Goal: Navigation & Orientation: Find specific page/section

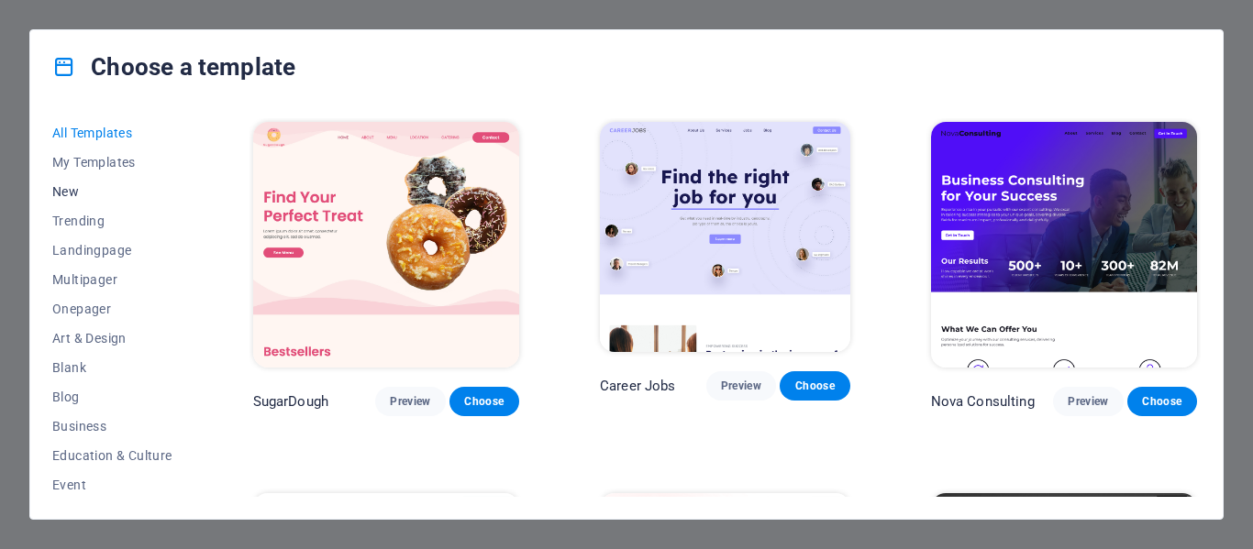
click at [83, 185] on span "New" at bounding box center [112, 191] width 120 height 15
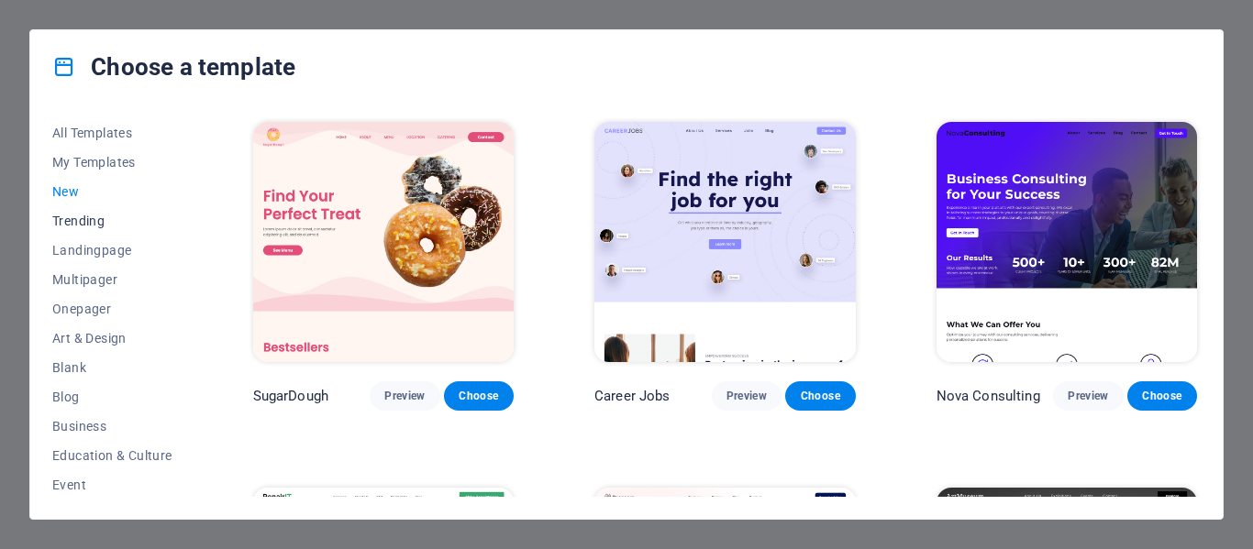
click at [88, 216] on span "Trending" at bounding box center [112, 221] width 120 height 15
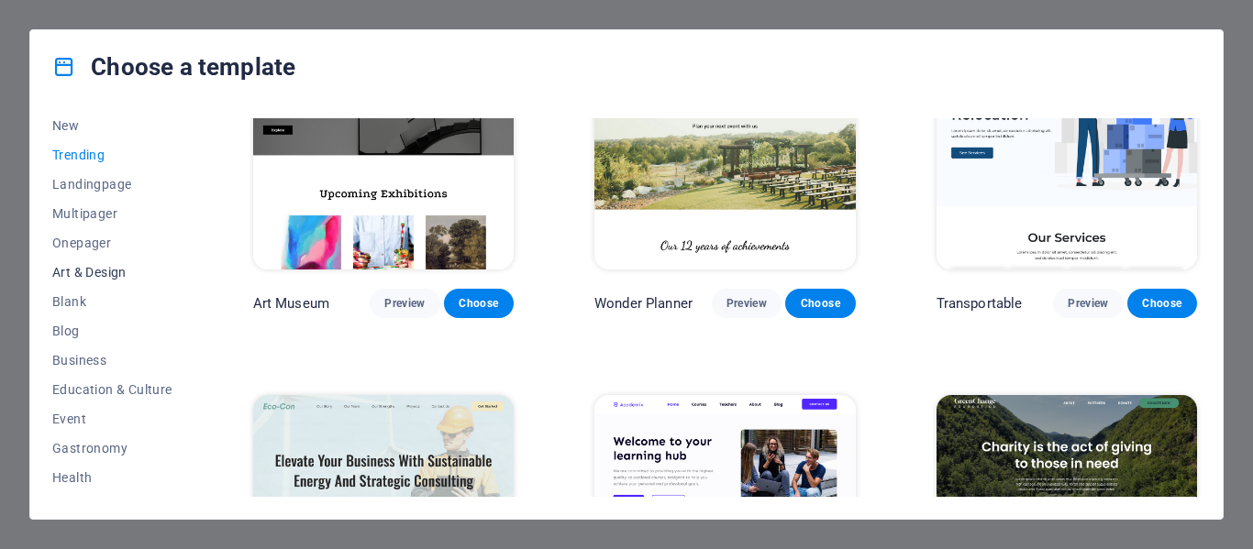
scroll to position [92, 0]
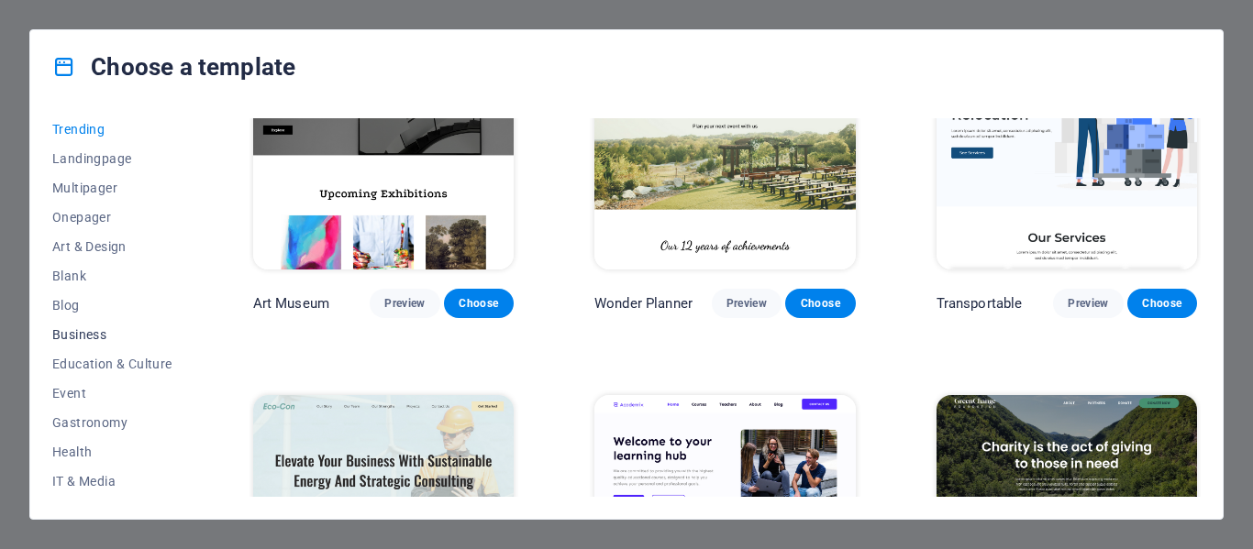
click at [112, 335] on span "Business" at bounding box center [112, 334] width 120 height 15
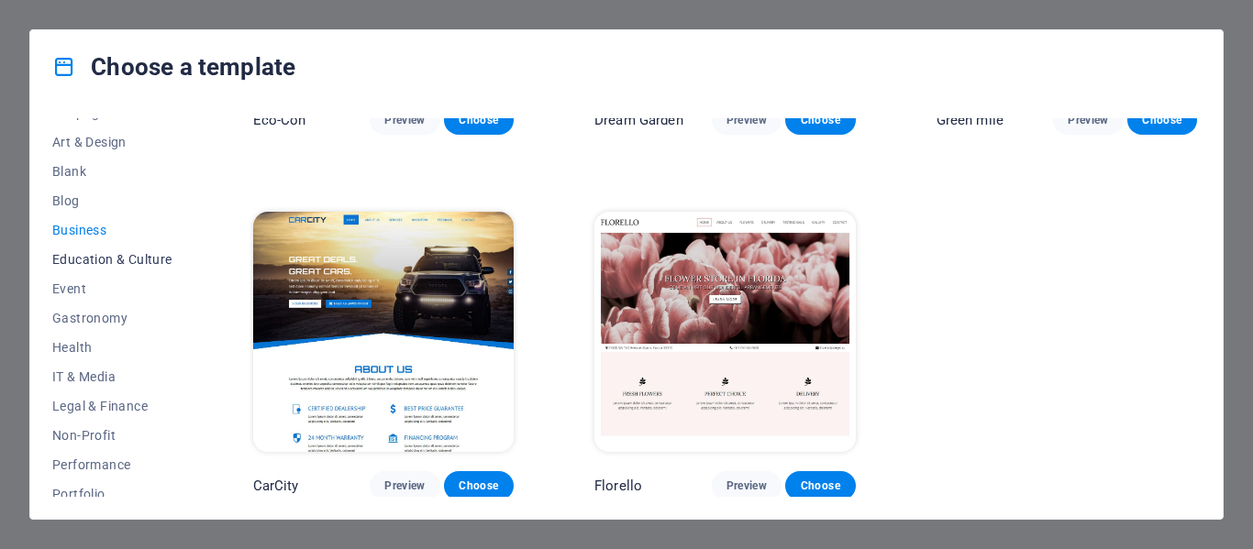
scroll to position [275, 0]
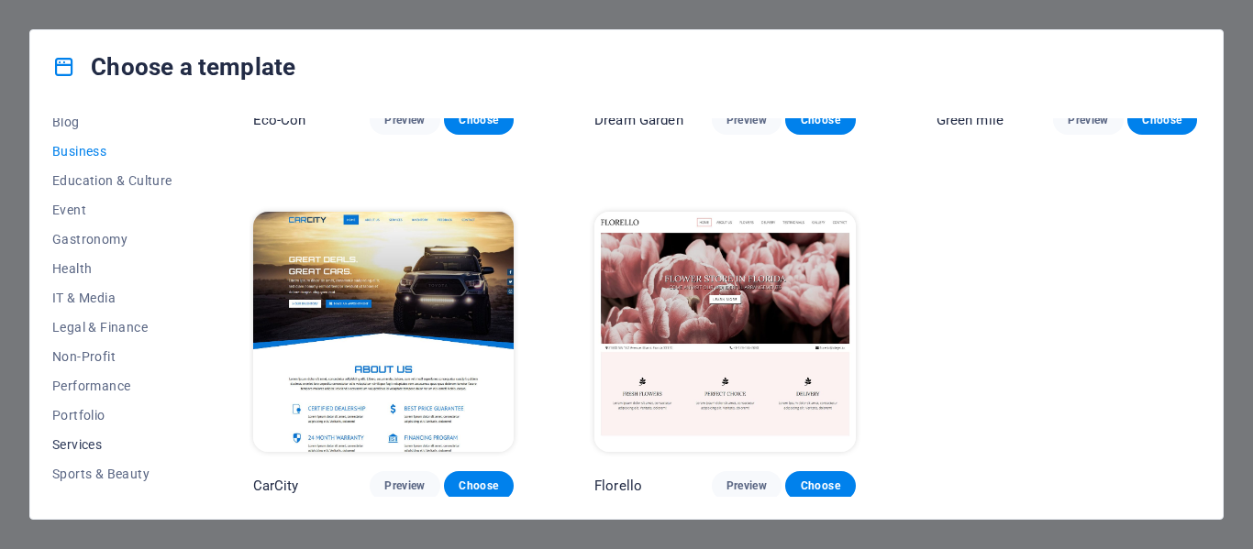
click at [96, 447] on span "Services" at bounding box center [112, 445] width 120 height 15
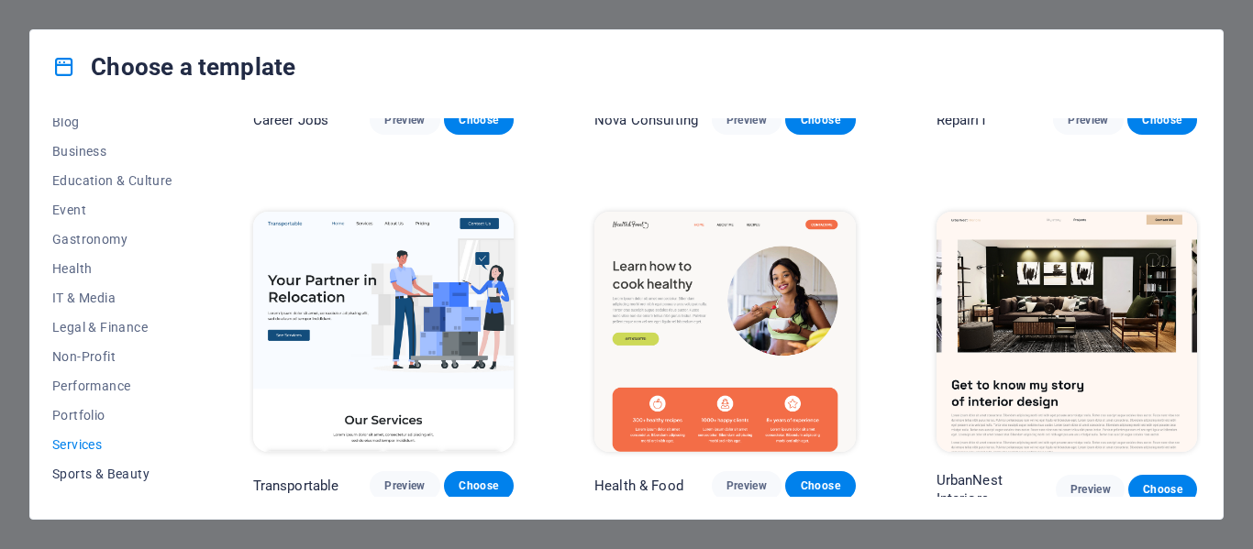
click at [86, 474] on span "Sports & Beauty" at bounding box center [112, 474] width 120 height 15
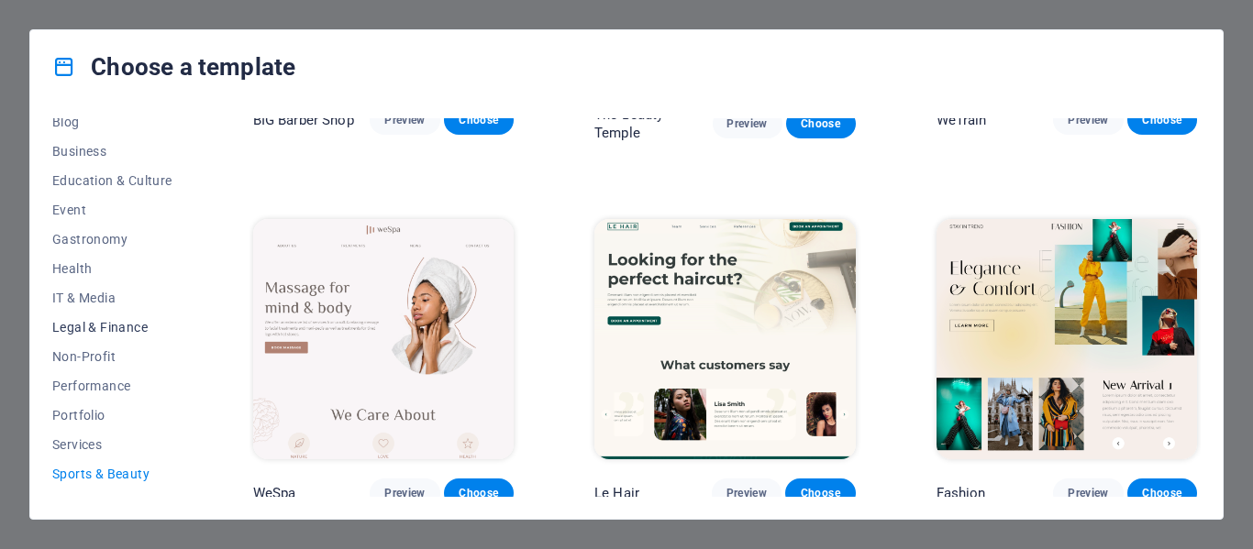
scroll to position [0, 0]
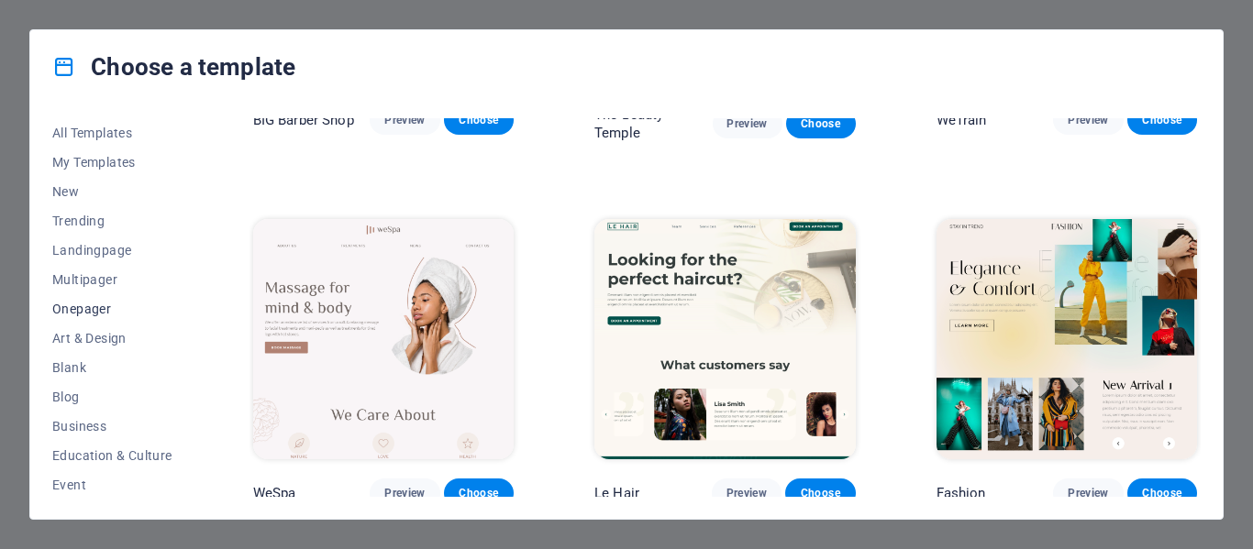
click at [85, 305] on span "Onepager" at bounding box center [112, 309] width 120 height 15
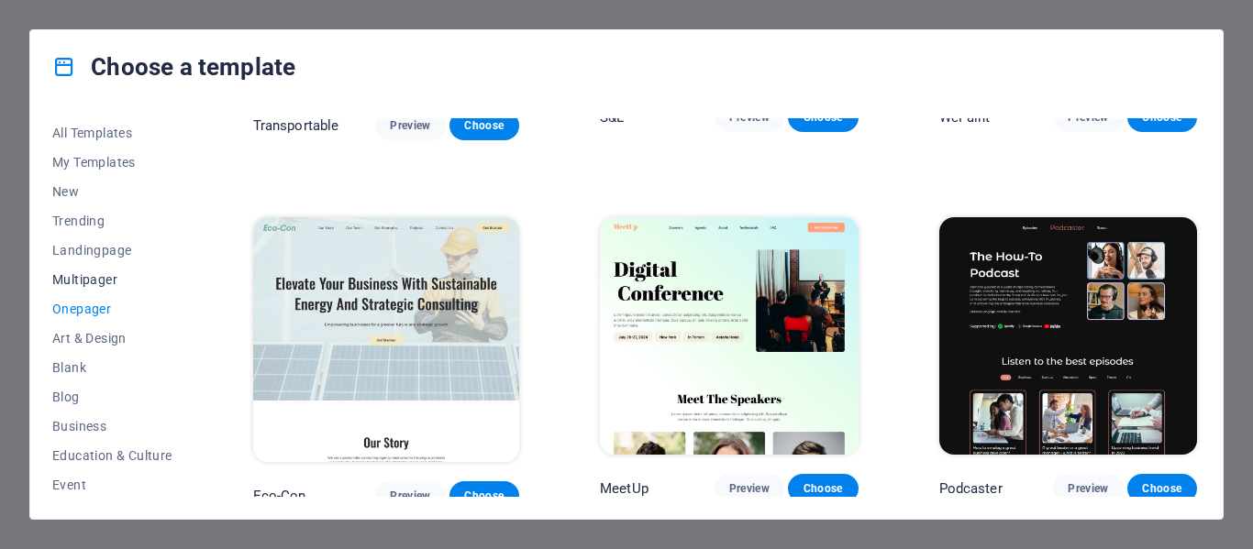
click at [94, 273] on span "Multipager" at bounding box center [112, 279] width 120 height 15
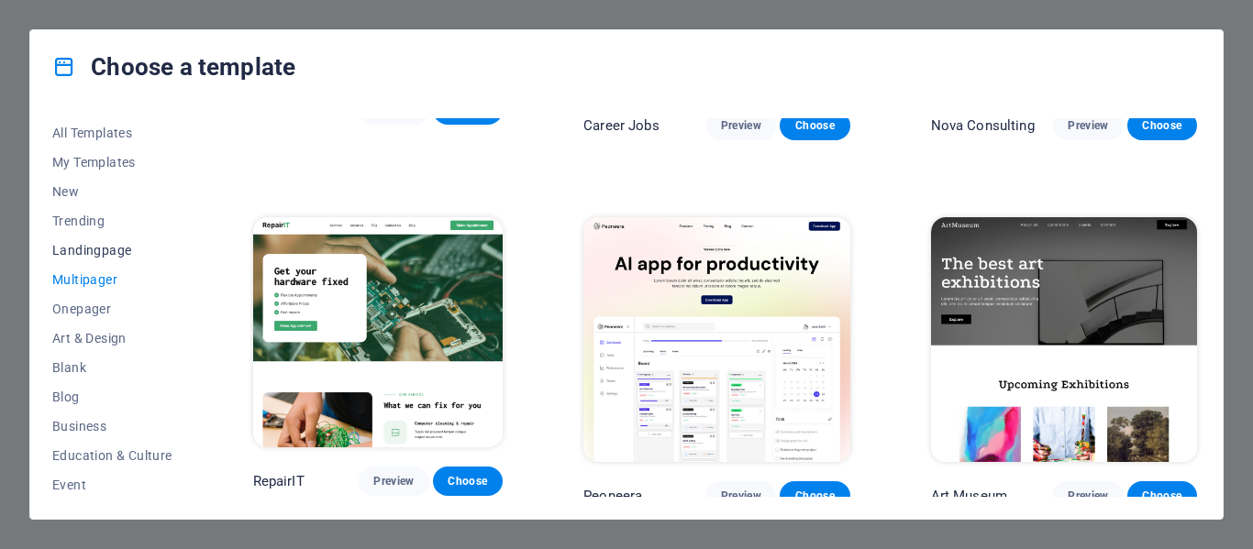
click at [95, 251] on span "Landingpage" at bounding box center [112, 250] width 120 height 15
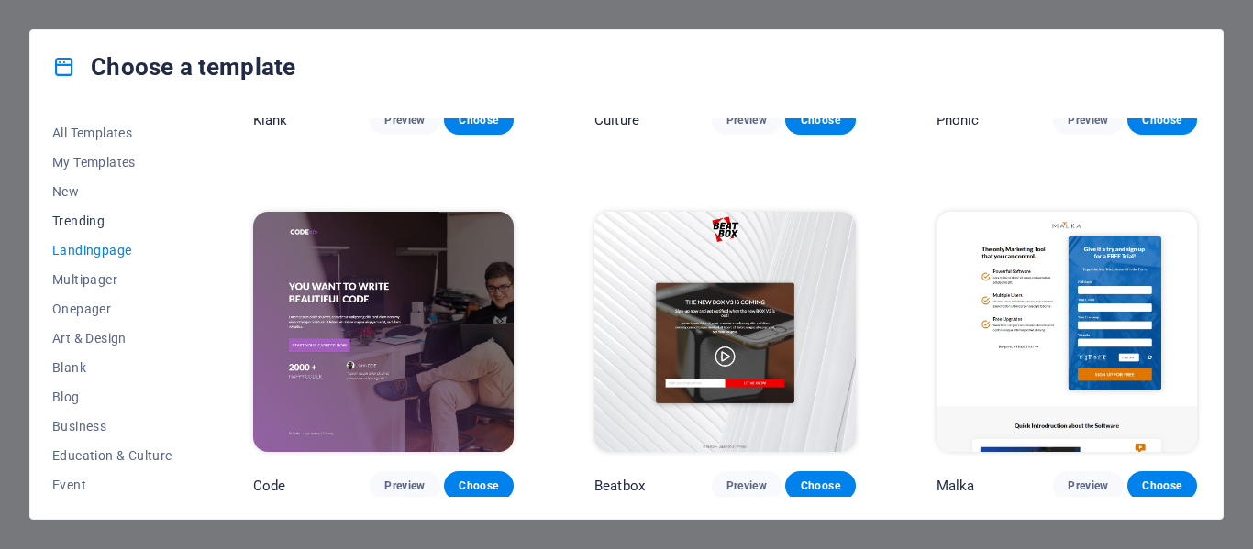
click at [93, 230] on button "Trending" at bounding box center [112, 220] width 120 height 29
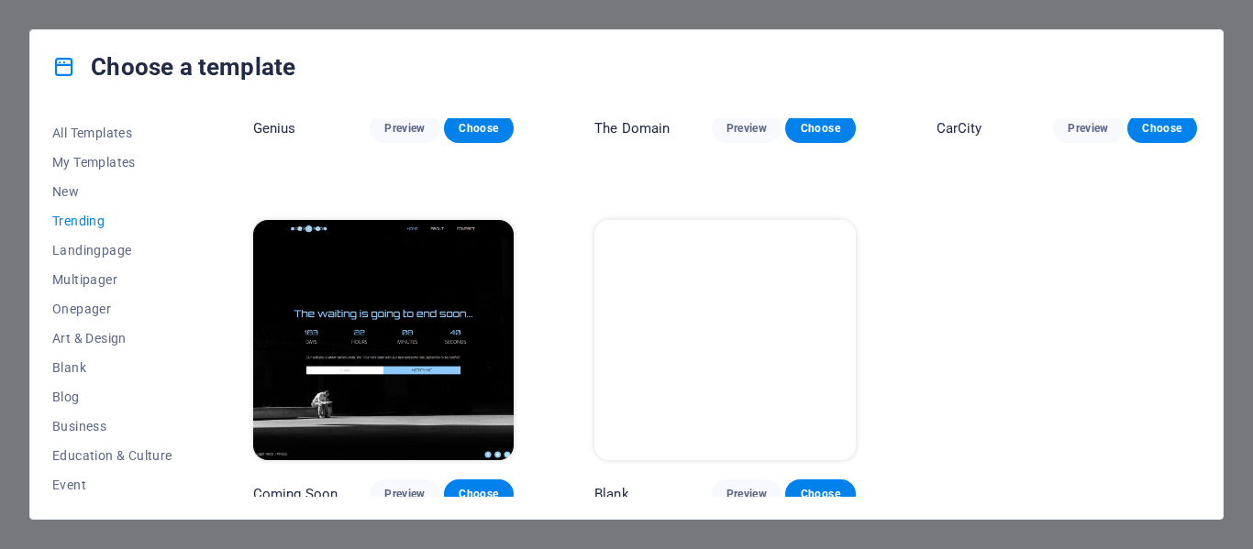
scroll to position [1273, 0]
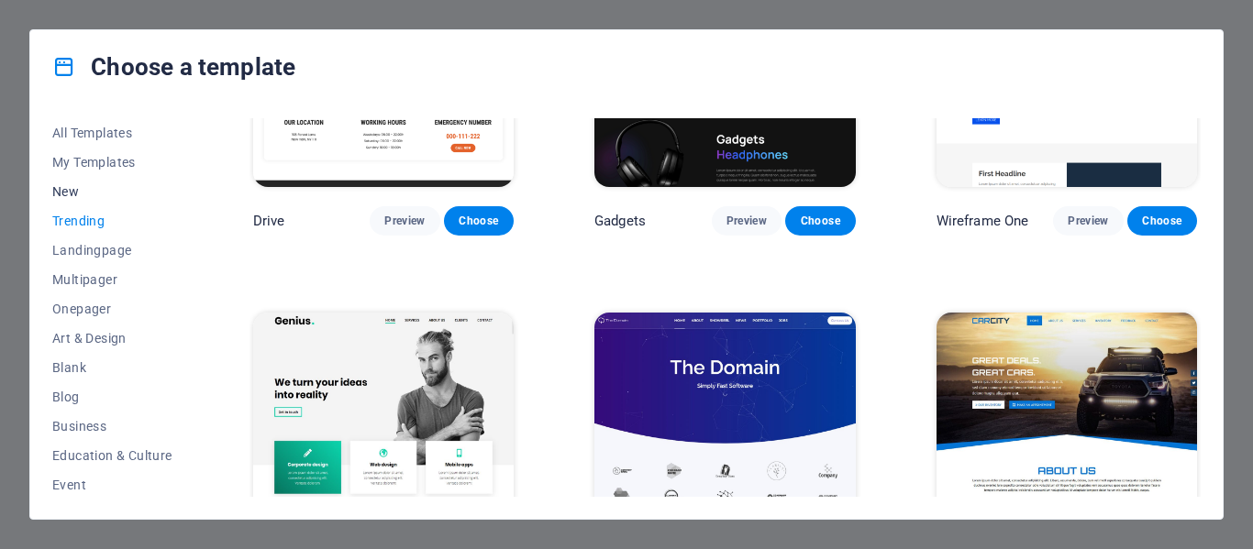
click at [99, 187] on span "New" at bounding box center [112, 191] width 120 height 15
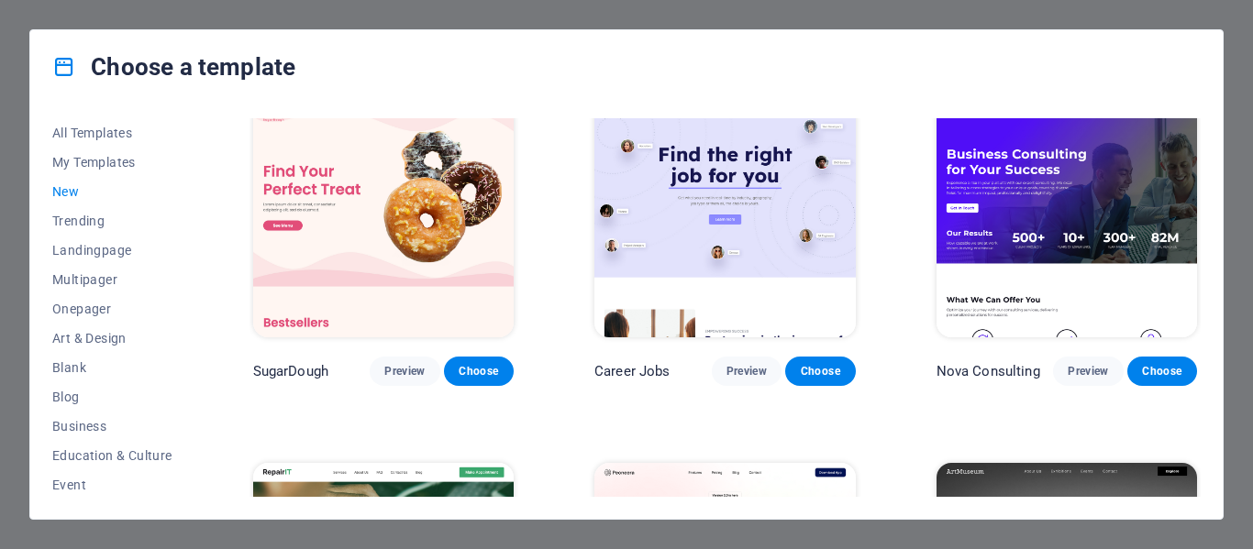
scroll to position [0, 0]
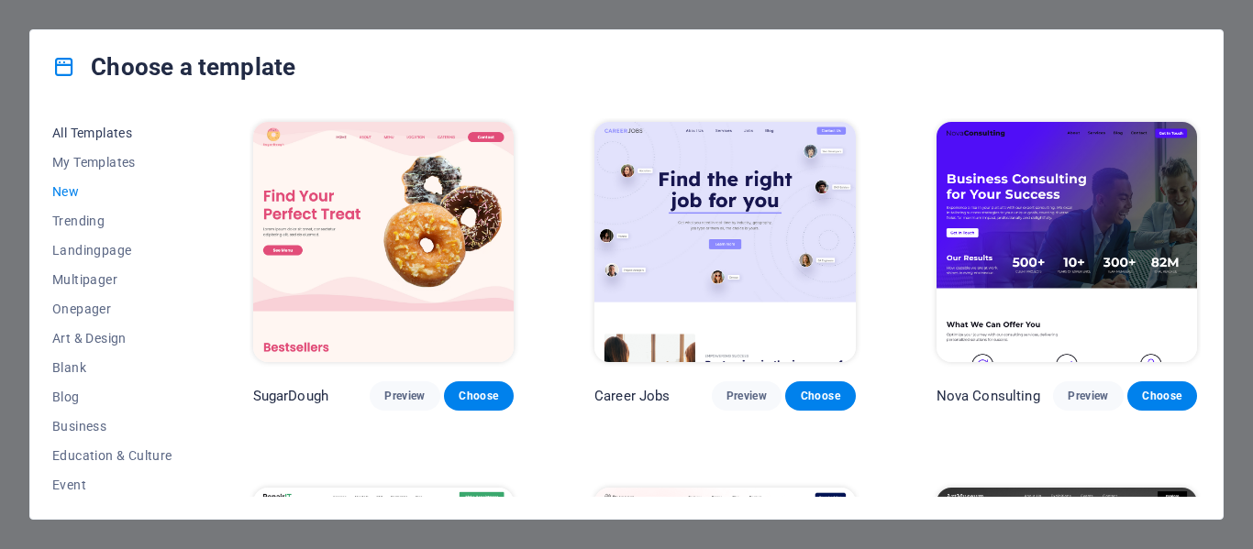
click at [81, 128] on span "All Templates" at bounding box center [112, 133] width 120 height 15
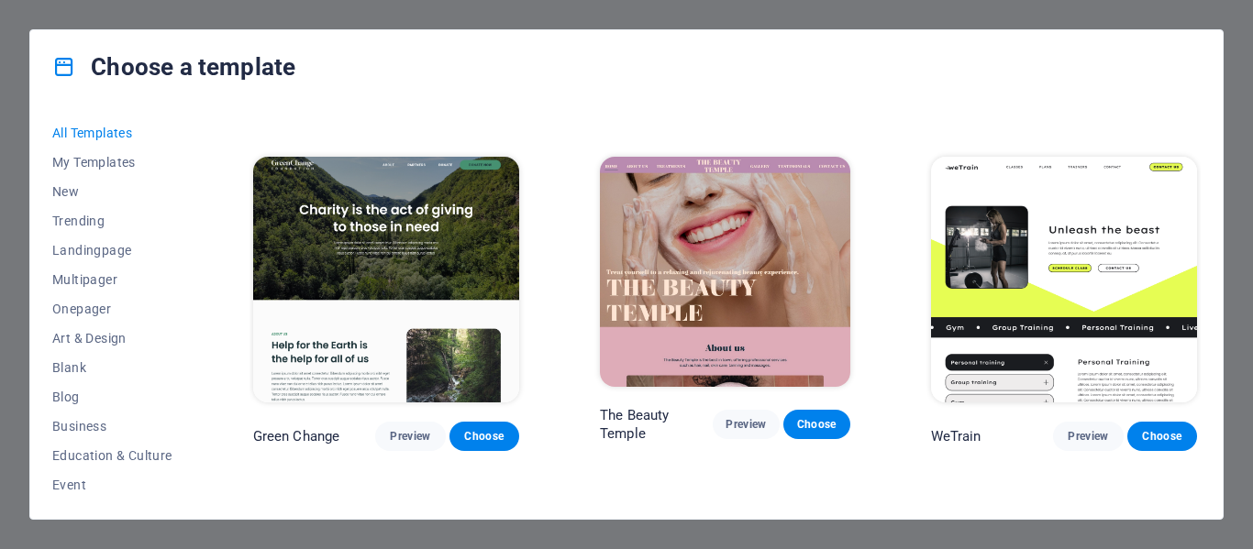
scroll to position [2202, 0]
